Goal: Find specific fact: Find specific fact

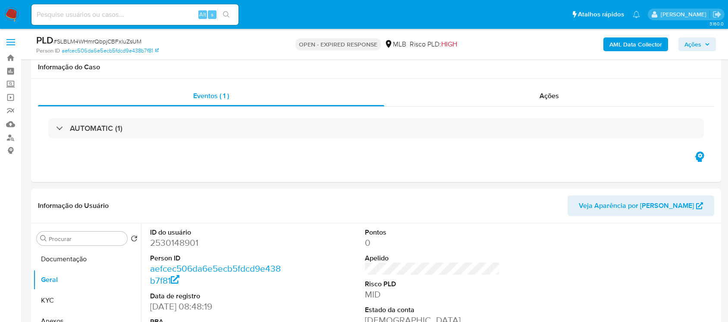
scroll to position [124, 0]
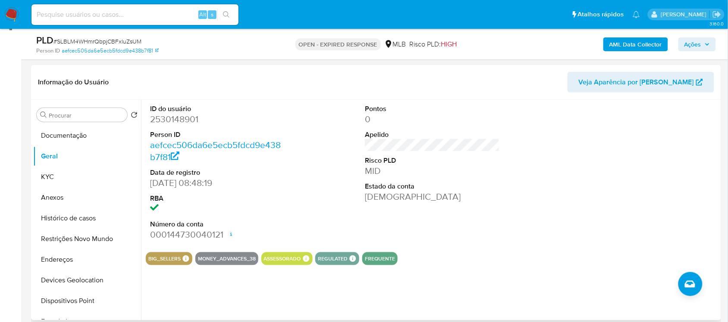
click at [194, 116] on dd "2530148901" at bounding box center [217, 119] width 134 height 12
copy dd "2530148901"
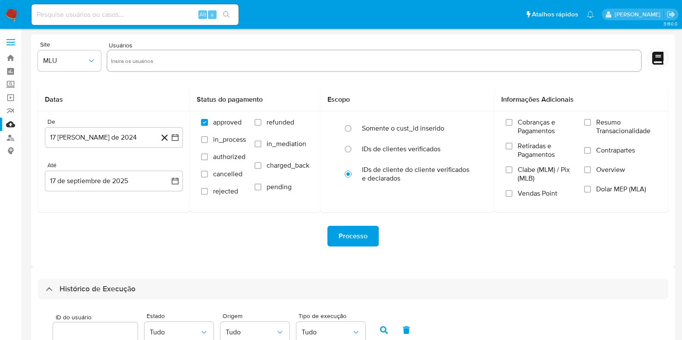
select select "10"
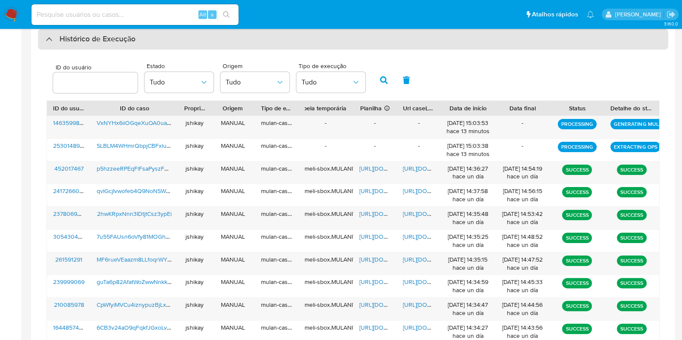
click at [72, 35] on h3 "Histórico de Execução" at bounding box center [97, 39] width 76 height 10
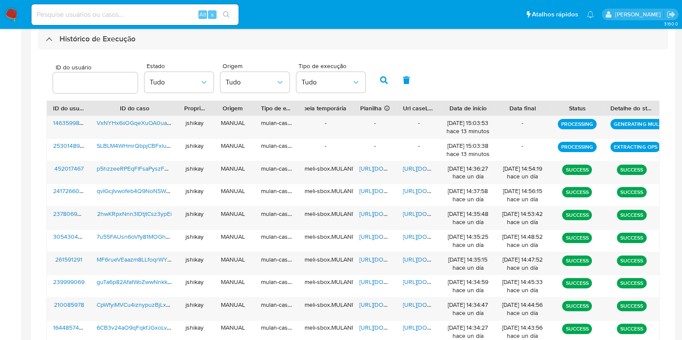
scroll to position [7, 0]
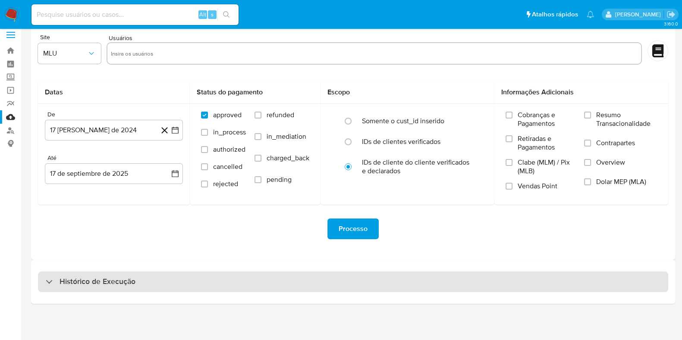
click at [82, 275] on div "Histórico de Execução" at bounding box center [353, 282] width 630 height 21
select select "10"
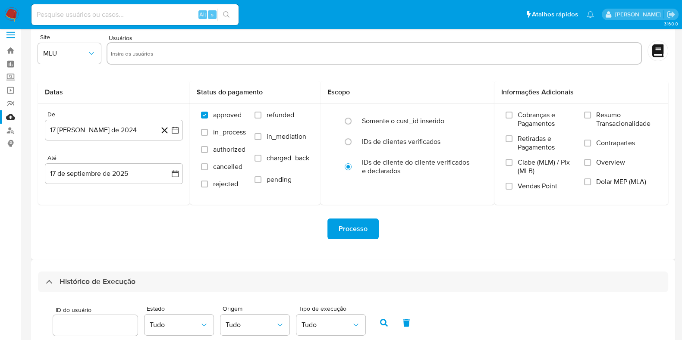
scroll to position [250, 0]
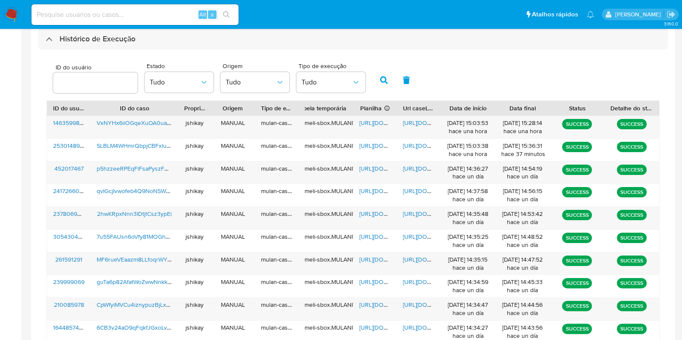
click at [491, 88] on div "ID do usuário Estado Tudo Origem Tudo Tipo de execução Tudo" at bounding box center [353, 79] width 613 height 42
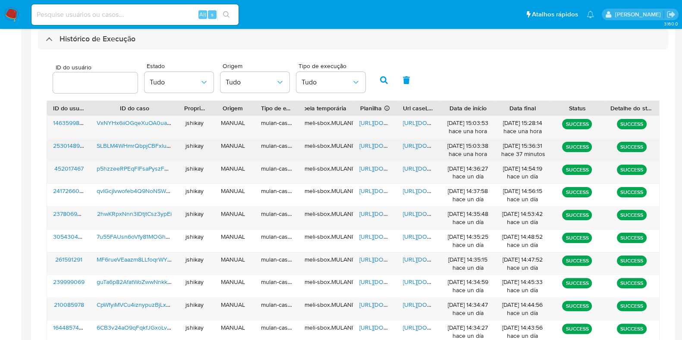
click at [365, 143] on span "https://docs.google.com/spreadsheets/d/10Lyqk6YcRq9IC5ZoswjU3KKlQeJe6KiNH2JbrML…" at bounding box center [388, 145] width 59 height 9
click at [413, 147] on span "https://docs.google.com/document/d/1HrtZAyAcBlJLbA4mtkFhDYgSeWCpH3gvUpQ3g-Xwf1A…" at bounding box center [432, 145] width 59 height 9
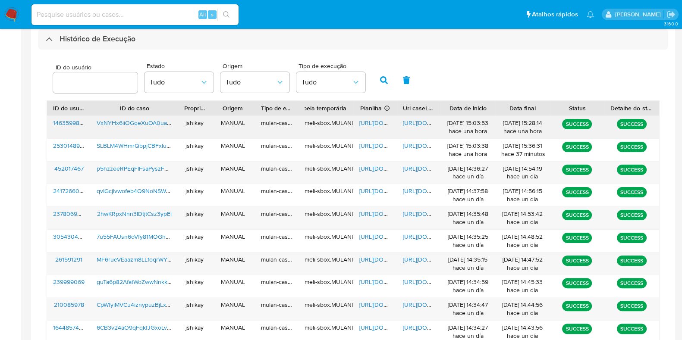
click at [374, 119] on span "https://docs.google.com/spreadsheets/d/1zgvN5YmT57-tZZylJ0Nl3EJJ6a8oVR1sfxexuyI…" at bounding box center [388, 123] width 59 height 9
click at [413, 120] on span "https://docs.google.com/document/d/17J5yX_EFr_QhDx2RPXS8KHnF86EYxJERPgLaoiUpcas…" at bounding box center [432, 123] width 59 height 9
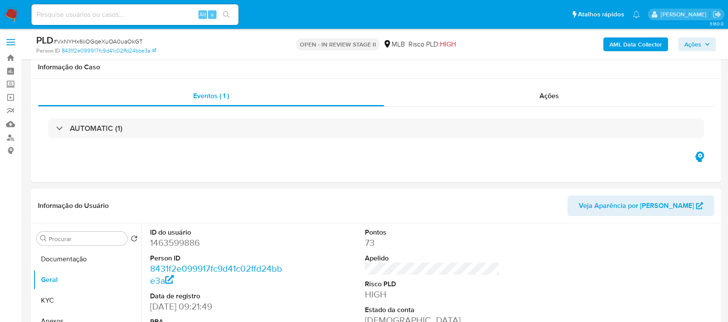
scroll to position [151, 0]
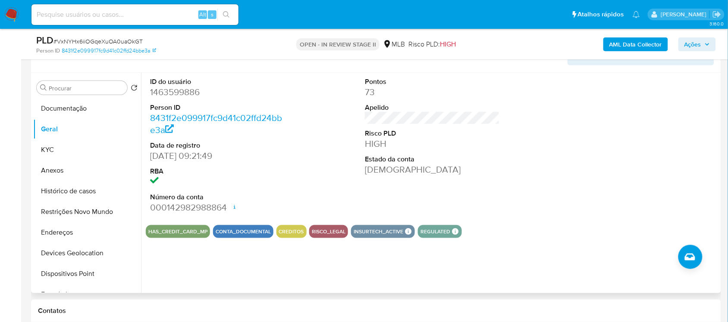
click at [170, 95] on dd "1463599886" at bounding box center [217, 92] width 134 height 12
copy dd "1463599886"
